Goal: Transaction & Acquisition: Purchase product/service

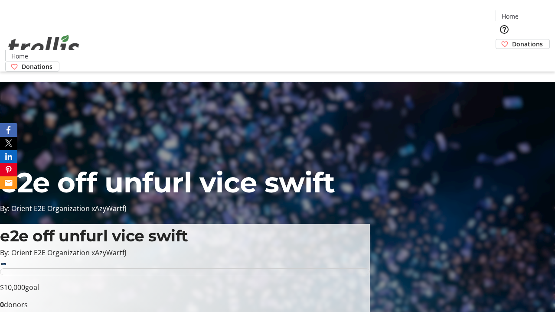
click at [512, 39] on span "Donations" at bounding box center [527, 43] width 31 height 9
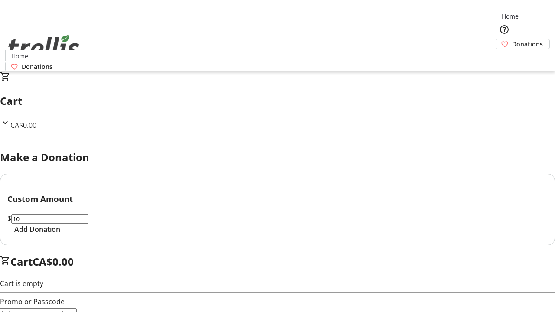
click at [60, 234] on span "Add Donation" at bounding box center [37, 229] width 46 height 10
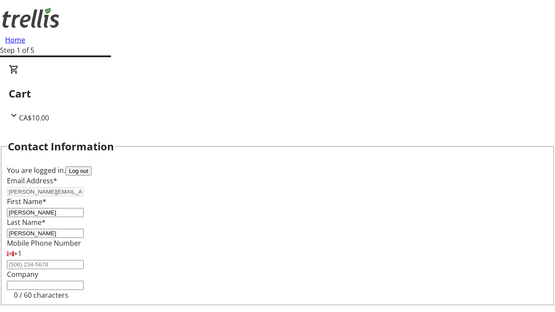
select select "BC"
select select "CA"
type input "Kelowna"
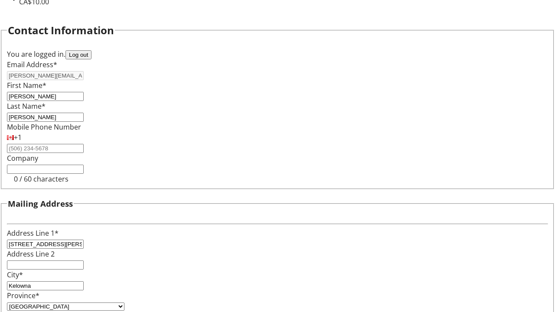
type input "V1Y 0C2"
